Goal: Transaction & Acquisition: Purchase product/service

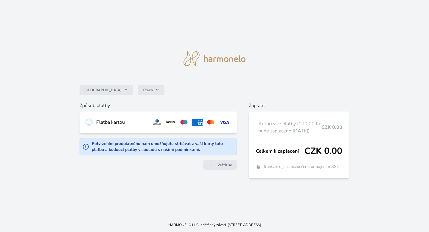
click at [89, 122] on input "radio" at bounding box center [89, 122] width 5 height 5
radio input "true"
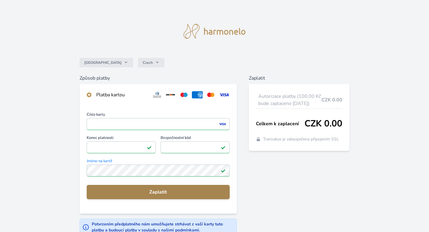
click at [156, 193] on span "Zaplatit" at bounding box center [157, 191] width 133 height 7
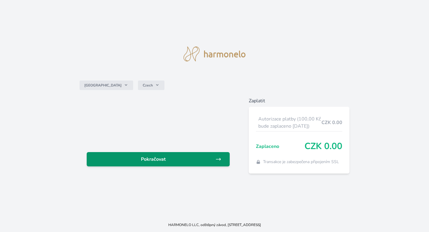
click at [156, 163] on link "Pokračovat" at bounding box center [158, 159] width 143 height 14
